Goal: Task Accomplishment & Management: Manage account settings

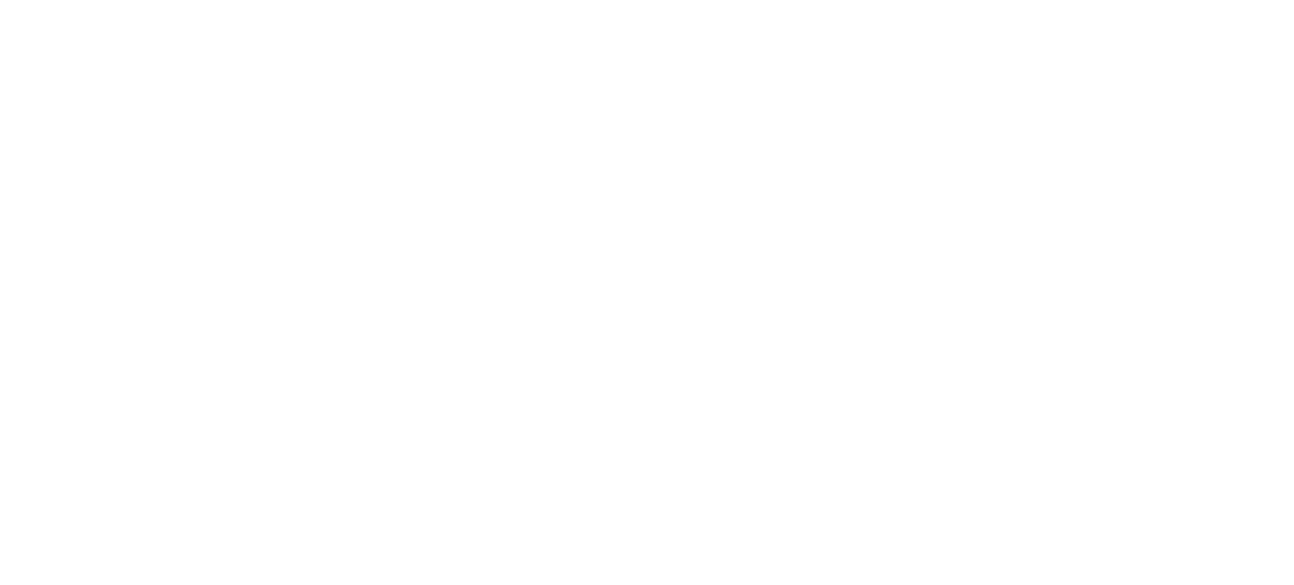
click at [964, 154] on body at bounding box center [647, 292] width 1294 height 585
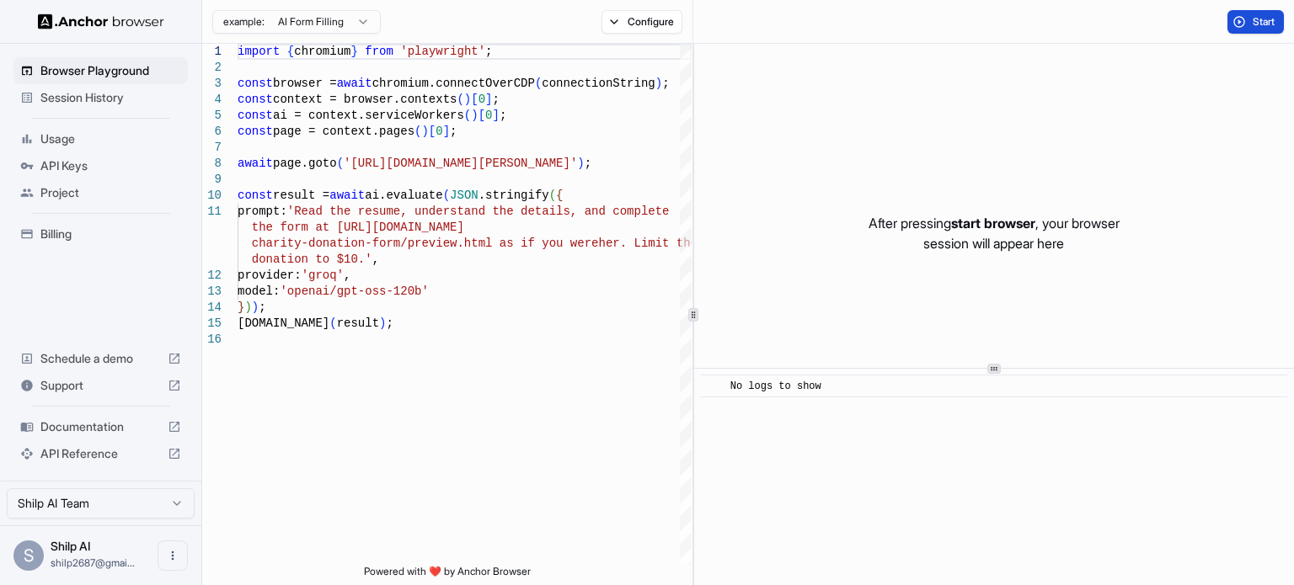
click at [1255, 16] on span "Start" at bounding box center [1264, 21] width 24 height 13
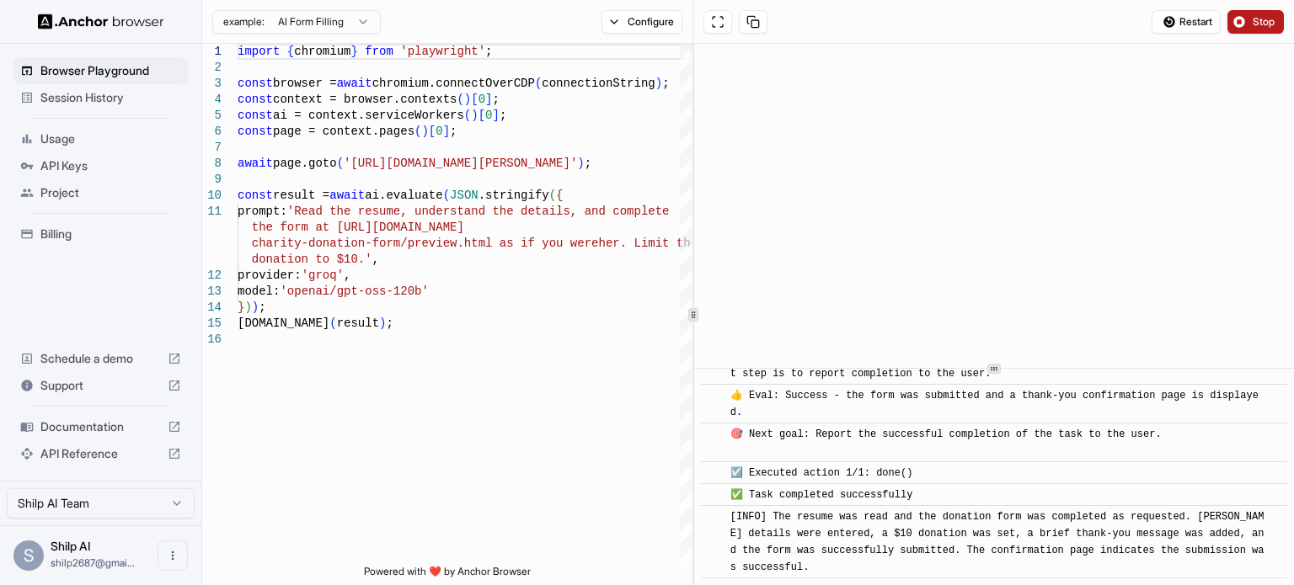
scroll to position [846, 0]
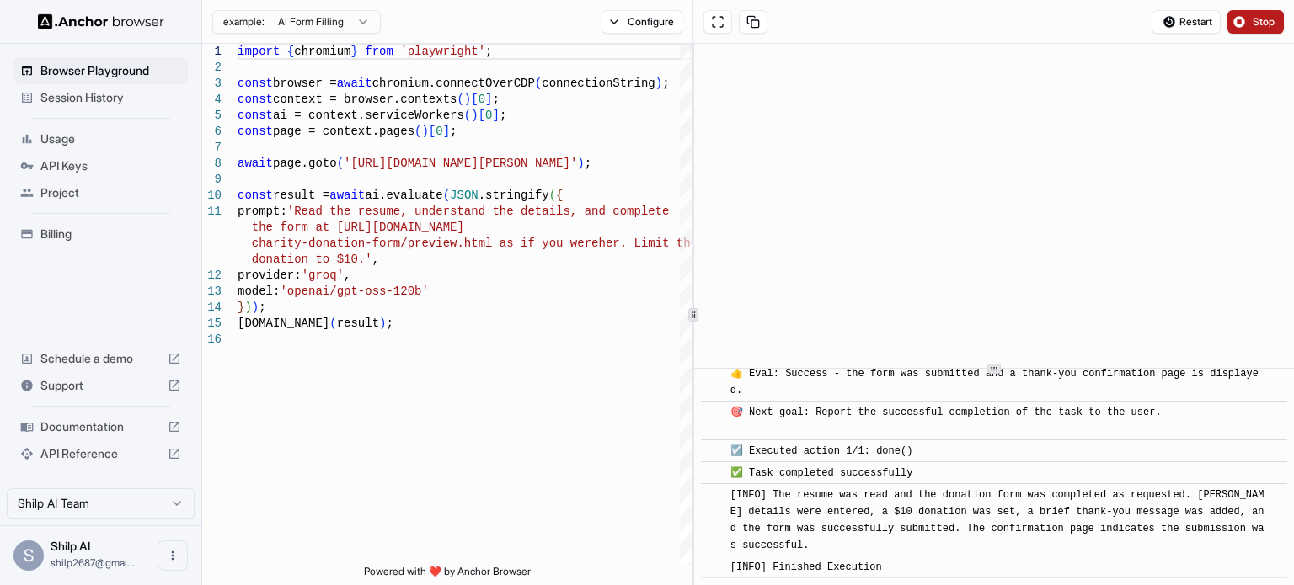
click at [346, 23] on html "Browser Playground Session History Usage API Keys Project Billing Schedule a de…" at bounding box center [647, 292] width 1294 height 585
click at [56, 178] on div "API Keys" at bounding box center [100, 165] width 174 height 27
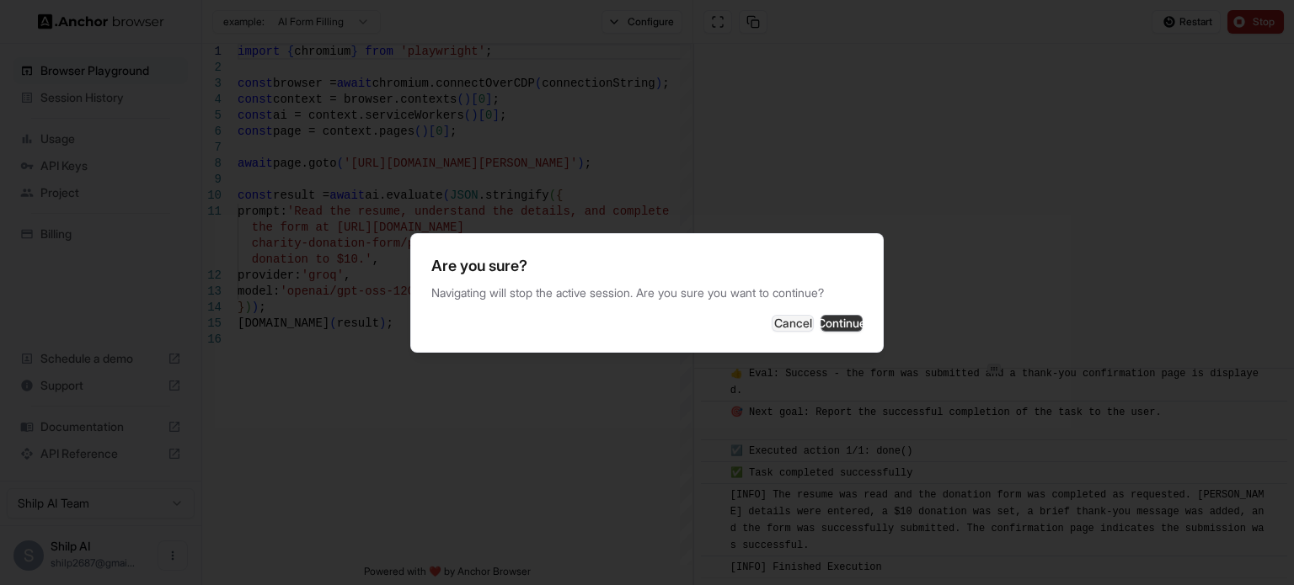
click at [820, 315] on button "Continue" at bounding box center [841, 323] width 42 height 17
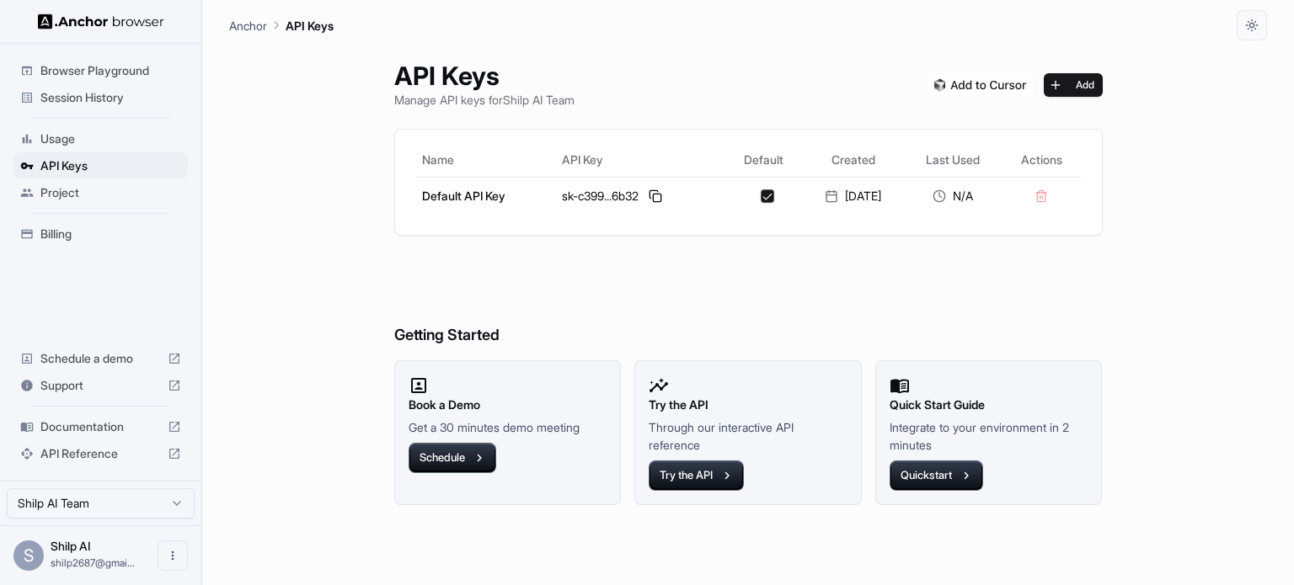
click at [674, 46] on div "API Keys Manage API keys for Shilp AI Team Add Name API Key Default Created Las…" at bounding box center [748, 312] width 749 height 545
click at [1075, 85] on button "Add" at bounding box center [1073, 85] width 59 height 24
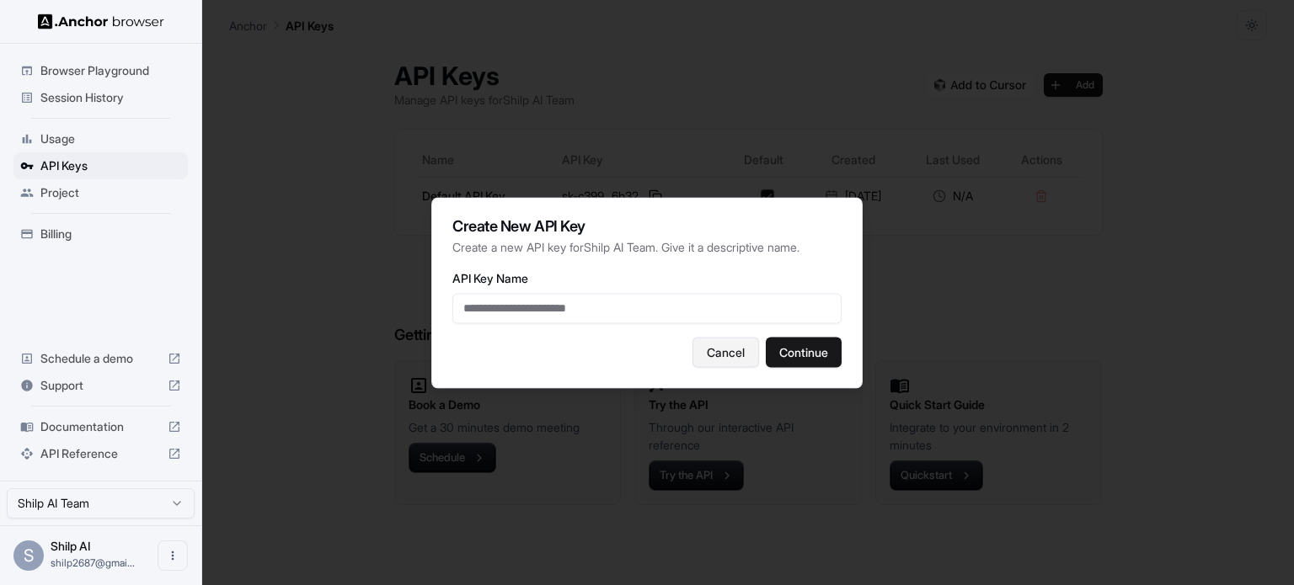
click at [734, 346] on button "Cancel" at bounding box center [725, 352] width 67 height 30
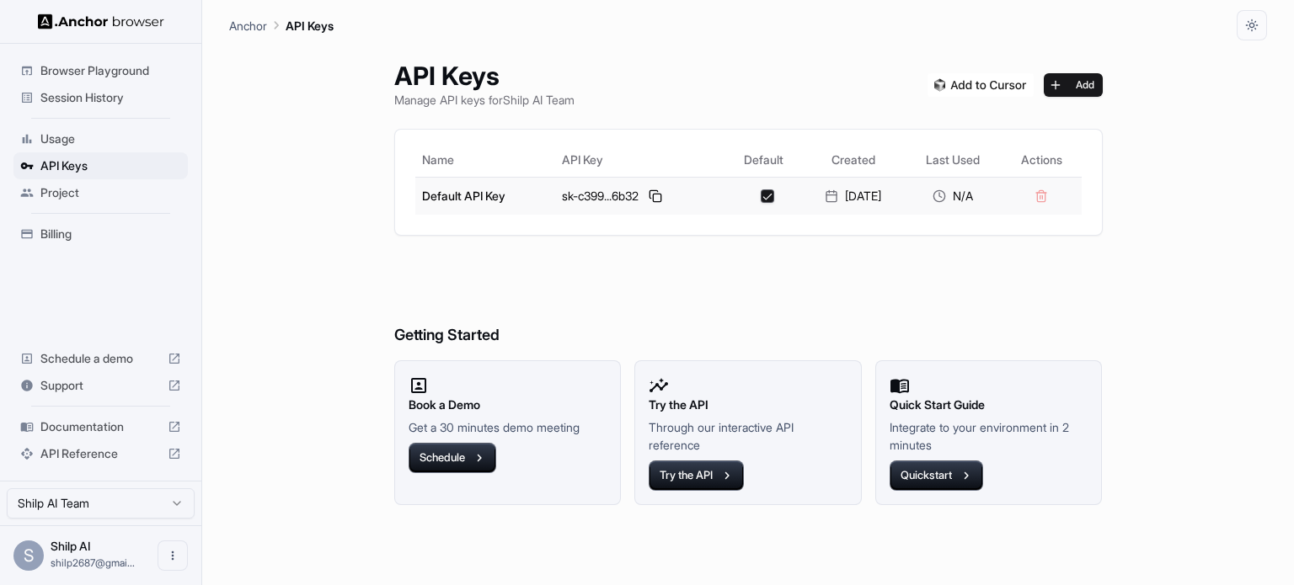
click at [1058, 195] on td at bounding box center [1040, 196] width 79 height 38
click at [814, 74] on div "API Keys Manage API keys for Shilp AI Team Add" at bounding box center [748, 85] width 708 height 48
click at [82, 26] on img at bounding box center [101, 21] width 126 height 16
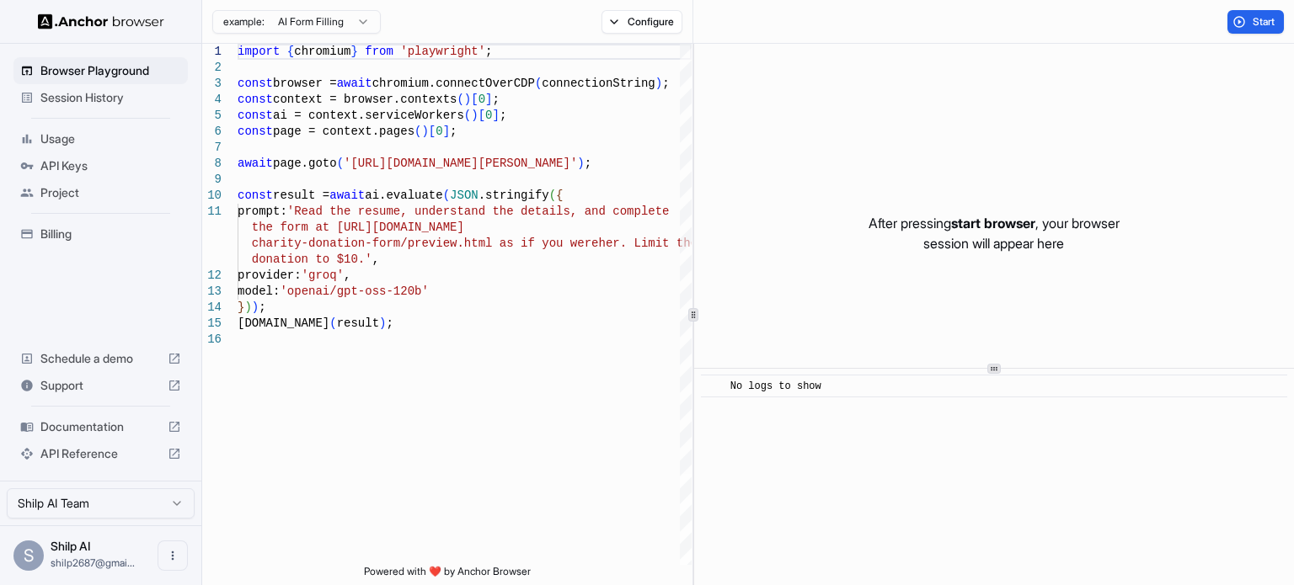
click at [99, 425] on span "Documentation" at bounding box center [100, 427] width 120 height 17
